Goal: Entertainment & Leisure: Consume media (video, audio)

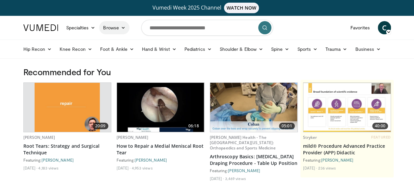
click at [124, 27] on icon at bounding box center [123, 27] width 5 height 5
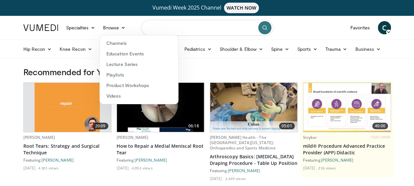
click at [176, 24] on input "Search topics, interventions" at bounding box center [207, 28] width 132 height 16
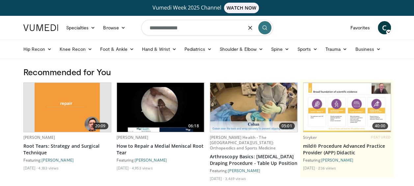
type input "**********"
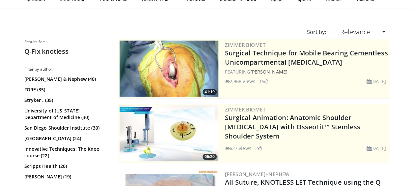
scroll to position [57, 0]
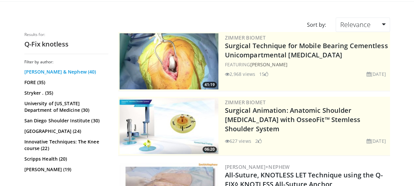
click at [31, 69] on link "Smith & Nephew (40)" at bounding box center [65, 72] width 82 height 7
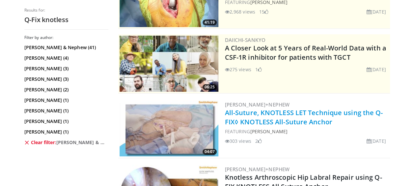
scroll to position [184, 0]
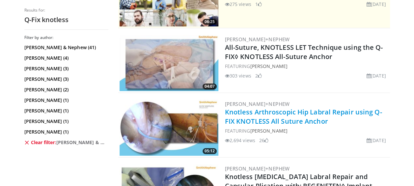
click at [277, 118] on link "Knotless Arthroscopic Hip Labral Repair using Q-FIX KNOTLESS All Suture Anchor" at bounding box center [303, 116] width 157 height 18
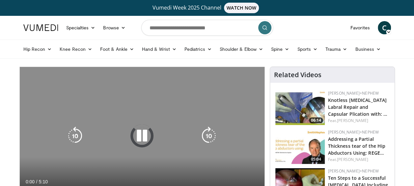
scroll to position [43, 0]
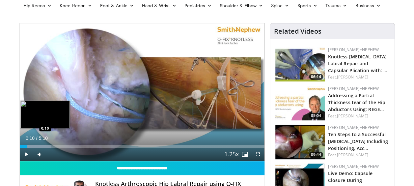
click at [28, 147] on div "Progress Bar" at bounding box center [28, 146] width 1 height 3
click at [34, 147] on div "Progress Bar" at bounding box center [34, 146] width 1 height 3
click at [50, 146] on div "Progress Bar" at bounding box center [49, 146] width 1 height 3
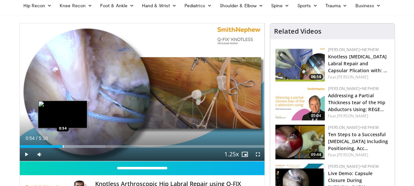
click at [62, 146] on div "Loaded : 35.07% 0:54 0:54" at bounding box center [142, 146] width 245 height 3
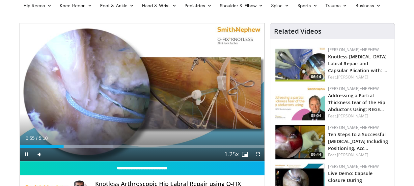
click at [73, 148] on div "Current Time 0:55 / Duration 5:10 Pause Skip Backward Skip Forward Mute Loaded …" at bounding box center [142, 154] width 245 height 13
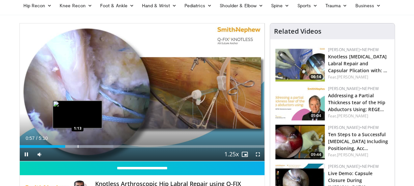
click at [77, 144] on div "Loaded : 38.26% 0:57 1:13" at bounding box center [142, 144] width 245 height 6
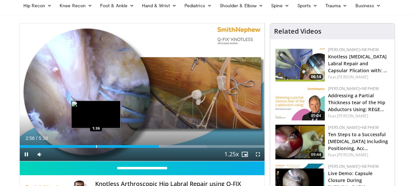
click at [96, 145] on div "Progress Bar" at bounding box center [96, 146] width 1 height 3
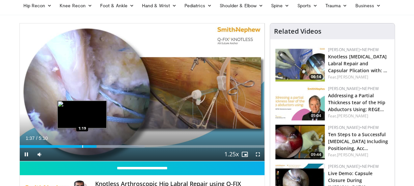
click at [82, 146] on div "Progress Bar" at bounding box center [82, 146] width 1 height 3
click at [91, 146] on div "Progress Bar" at bounding box center [91, 146] width 1 height 3
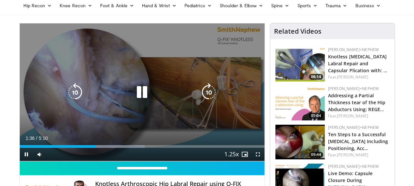
click at [140, 92] on icon "Video Player" at bounding box center [142, 92] width 18 height 18
click at [134, 92] on icon "Video Player" at bounding box center [142, 92] width 18 height 18
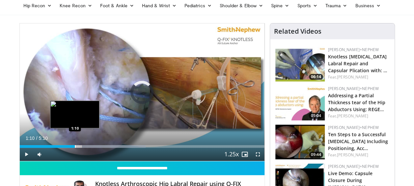
click at [74, 144] on div "Loaded : 51.51% 1:39 1:10" at bounding box center [142, 144] width 245 height 6
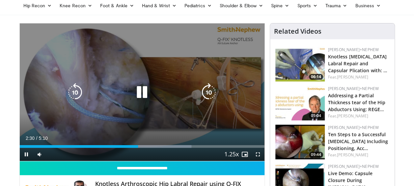
click at [140, 91] on icon "Video Player" at bounding box center [142, 92] width 18 height 18
